Goal: Check status: Check status

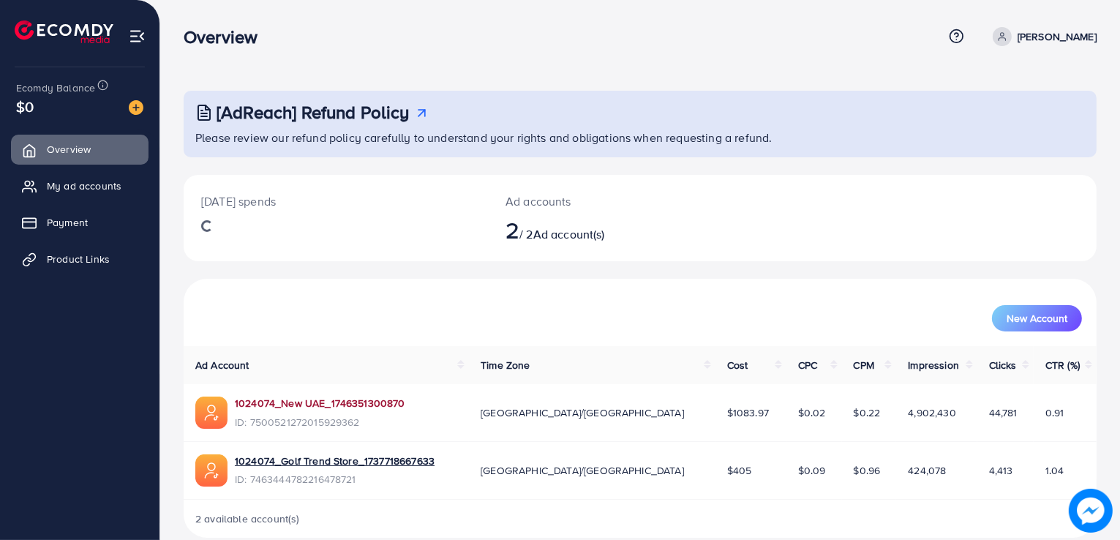
click at [324, 404] on link "1024074_New UAE_1746351300870" at bounding box center [320, 403] width 170 height 15
click at [366, 401] on link "1024074_New UAE_1746351300870" at bounding box center [320, 403] width 170 height 15
click at [348, 401] on link "1024074_New UAE_1746351300870" at bounding box center [320, 403] width 170 height 15
click at [366, 402] on link "1024074_New UAE_1746351300870" at bounding box center [320, 403] width 170 height 15
